Goal: Task Accomplishment & Management: Use online tool/utility

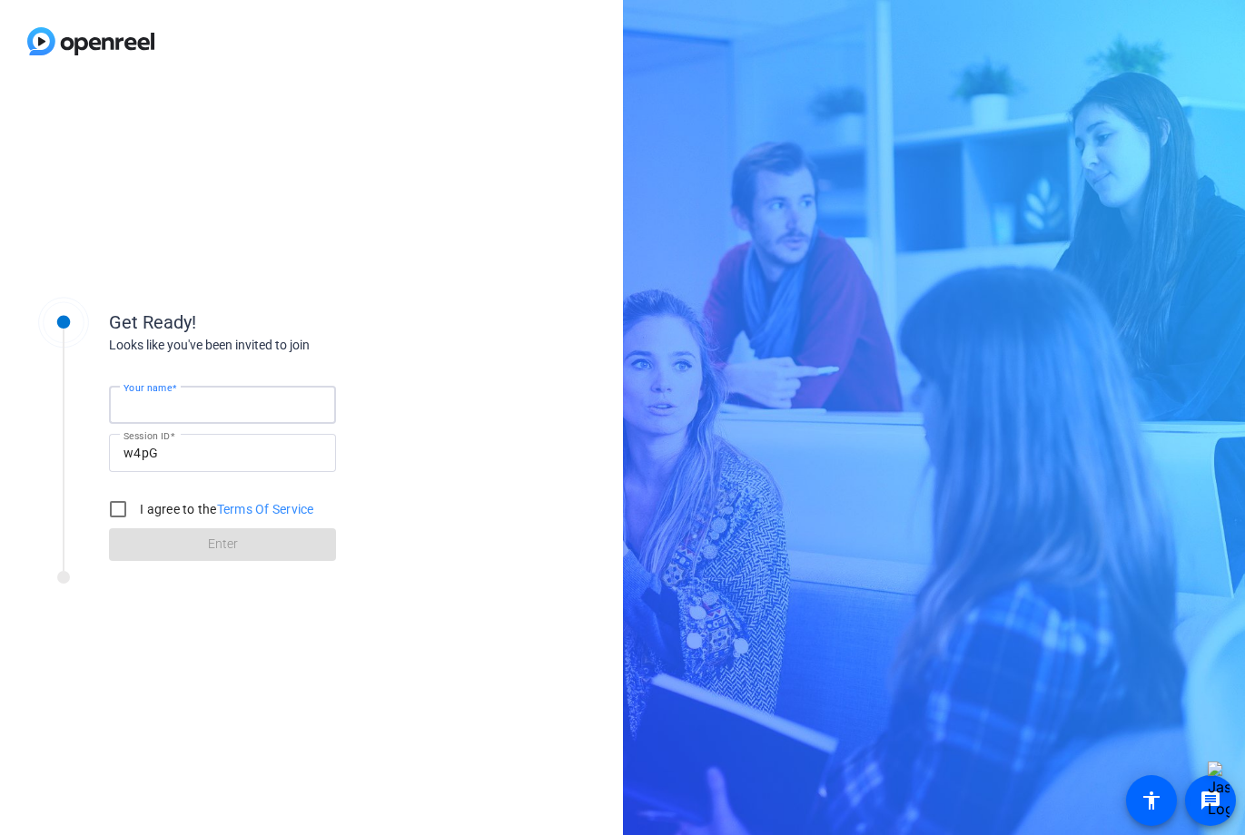
click at [195, 404] on input "Your name" at bounding box center [222, 405] width 198 height 22
type input "[PERSON_NAME]"
click at [112, 515] on input "I agree to the Terms Of Service" at bounding box center [118, 509] width 36 height 36
checkbox input "true"
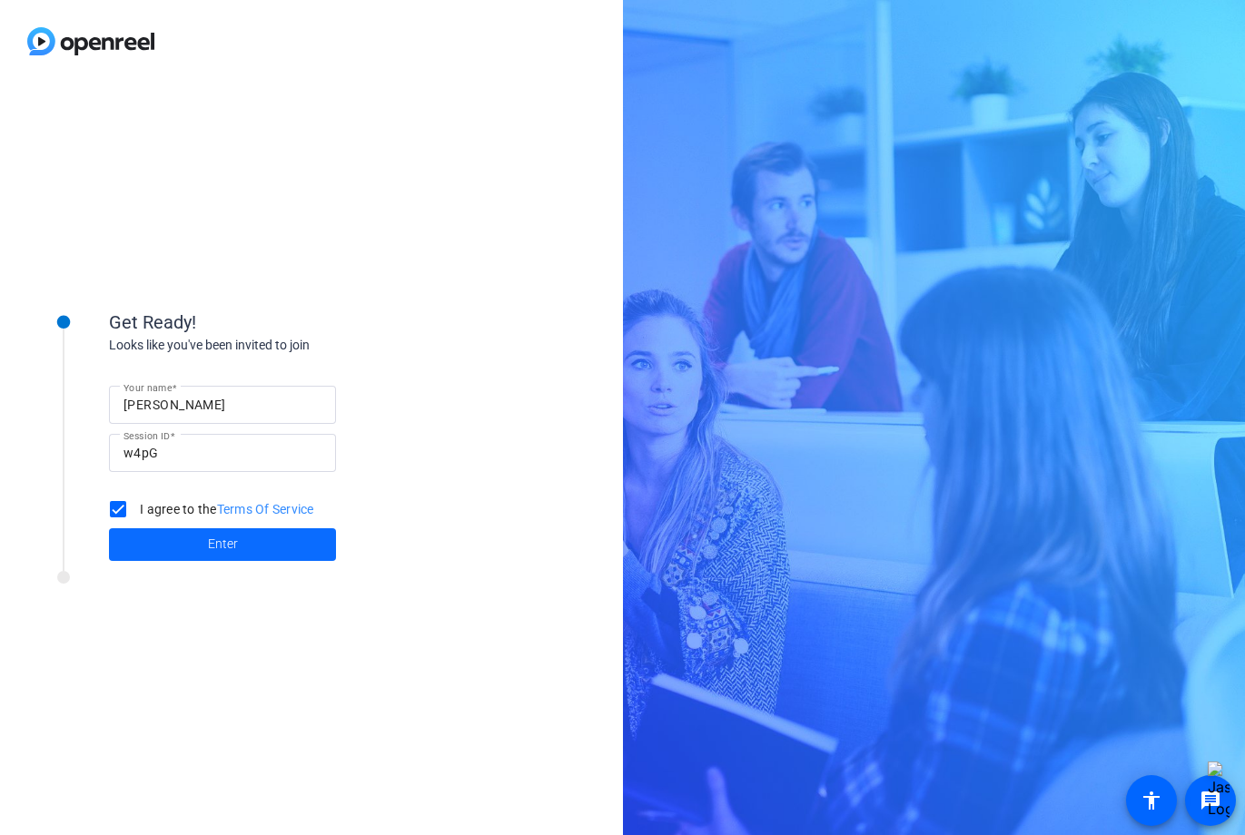
click at [189, 544] on span at bounding box center [222, 545] width 227 height 44
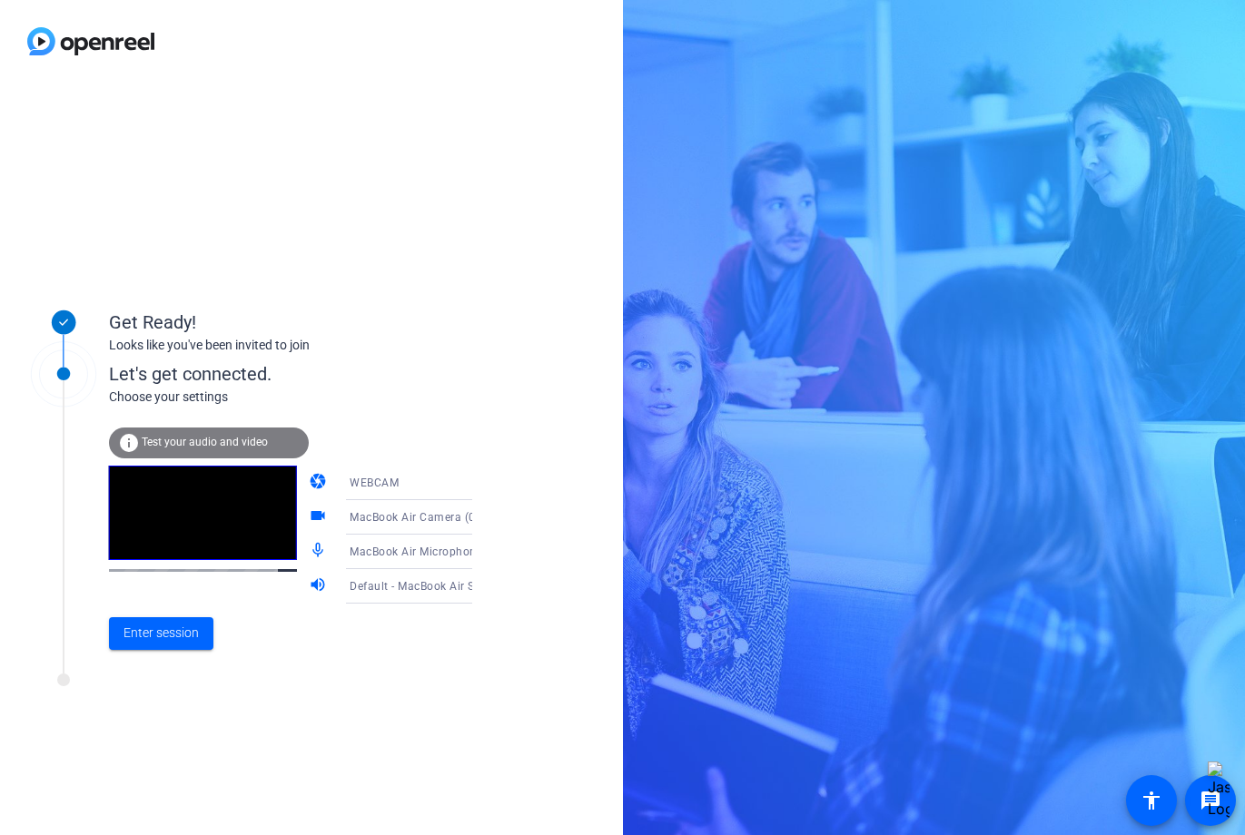
click at [309, 516] on mat-icon "videocam" at bounding box center [320, 518] width 22 height 22
click at [145, 636] on span "Enter session" at bounding box center [160, 633] width 75 height 19
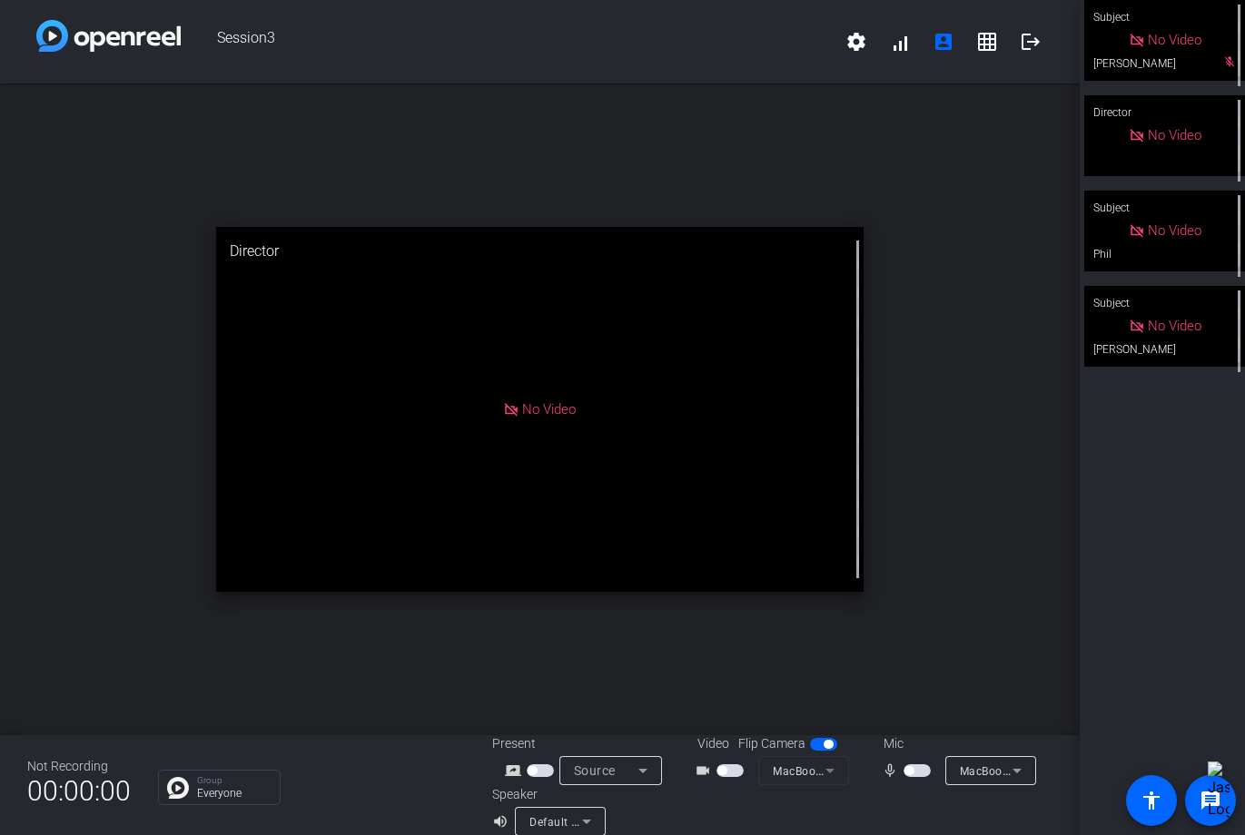
click at [920, 764] on span "button" at bounding box center [916, 770] width 27 height 13
click at [919, 774] on span "button" at bounding box center [921, 770] width 9 height 9
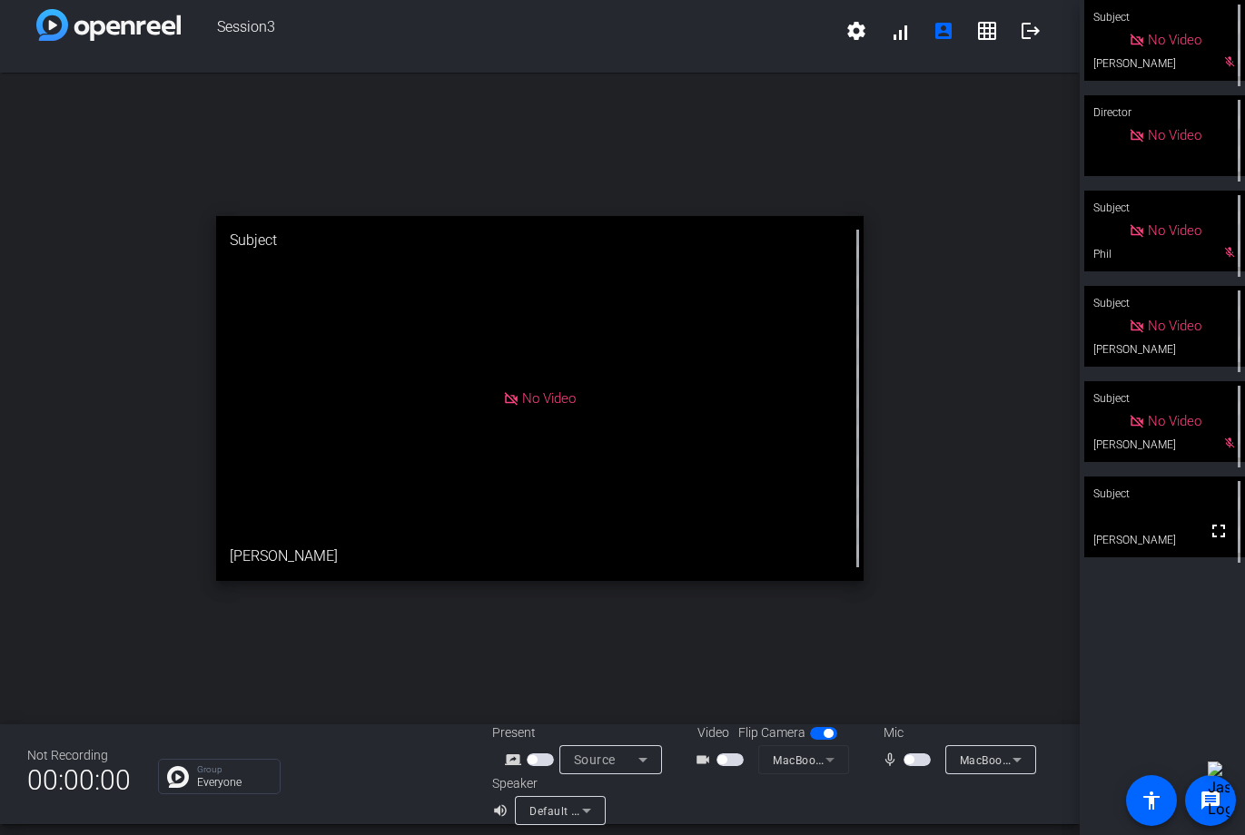
scroll to position [5, 0]
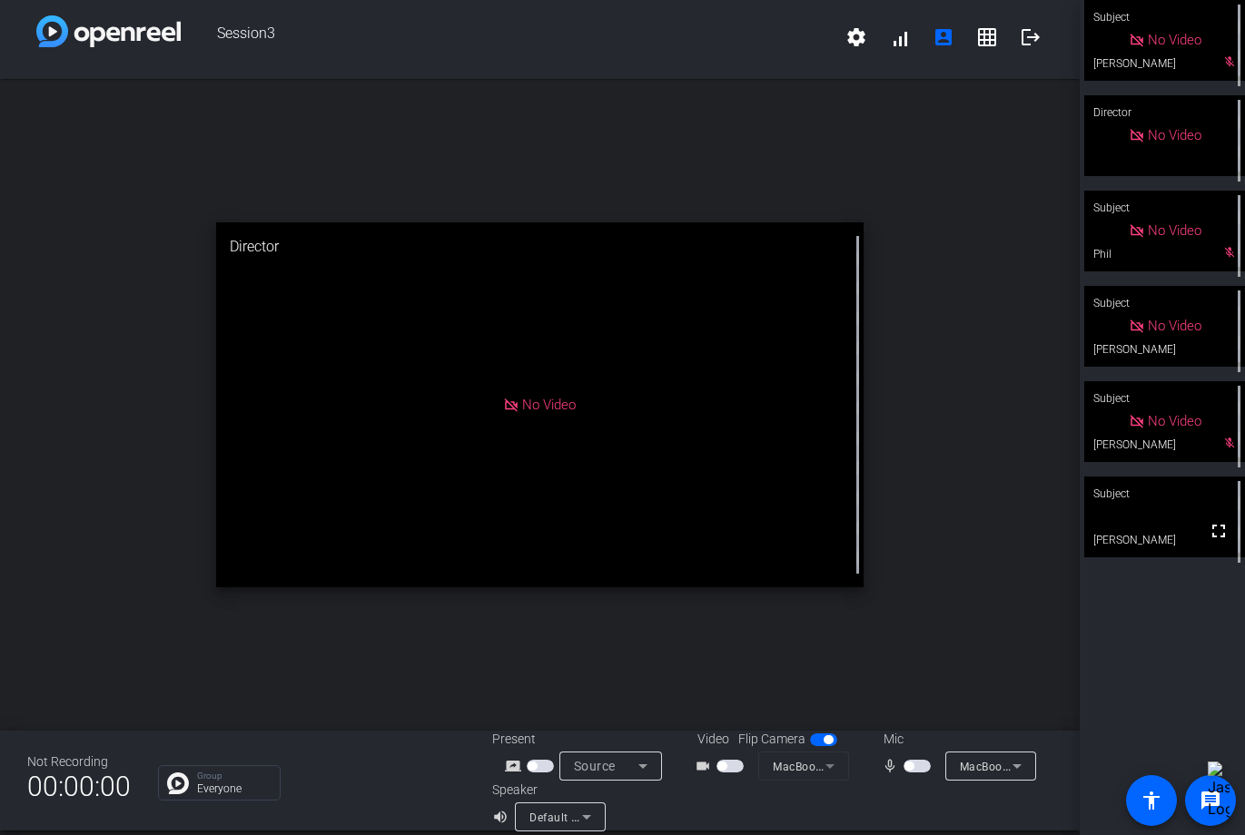
click at [922, 769] on span "button" at bounding box center [916, 766] width 27 height 13
click at [922, 769] on span "button" at bounding box center [921, 766] width 9 height 9
click at [904, 766] on span "button" at bounding box center [908, 766] width 9 height 9
click at [918, 764] on span "button" at bounding box center [921, 766] width 9 height 9
click at [922, 765] on span "button" at bounding box center [916, 766] width 27 height 13
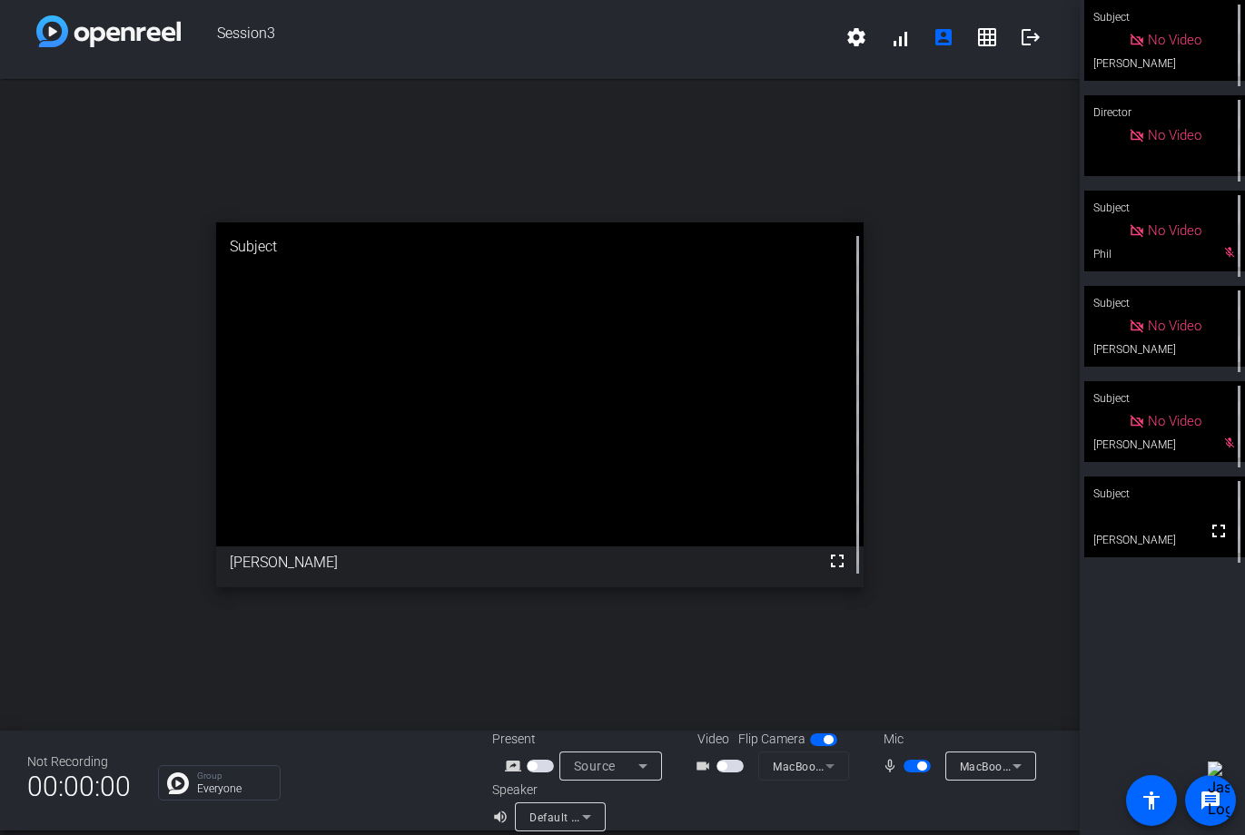
click at [922, 765] on span "button" at bounding box center [921, 766] width 9 height 9
